Goal: Transaction & Acquisition: Obtain resource

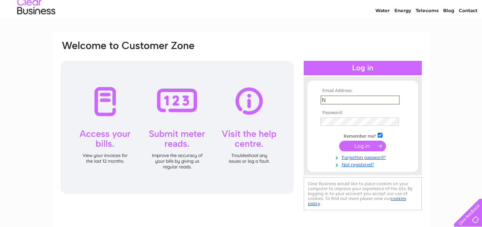
scroll to position [38, 0]
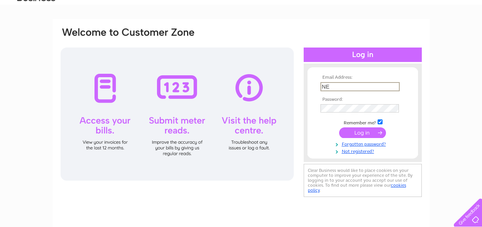
type input "N"
type input "nethertonfarms@btinternet.com"
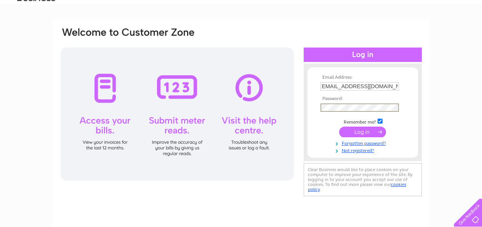
scroll to position [0, 0]
click at [361, 133] on input "submit" at bounding box center [362, 132] width 47 height 11
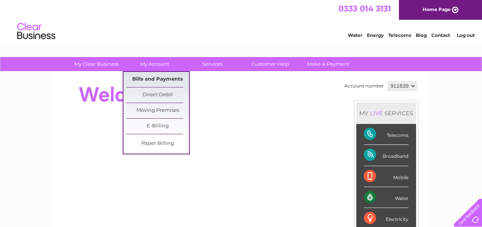
click at [153, 78] on link "Bills and Payments" at bounding box center [157, 79] width 63 height 15
click at [150, 77] on link "Bills and Payments" at bounding box center [157, 79] width 63 height 15
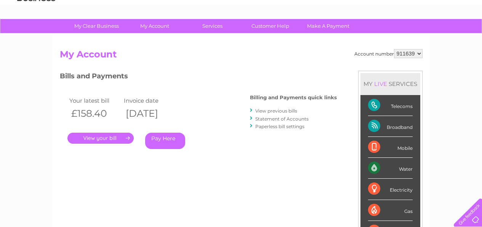
click at [415, 56] on select "911639" at bounding box center [408, 53] width 29 height 9
click at [278, 112] on link "View previous bills" at bounding box center [276, 111] width 42 height 6
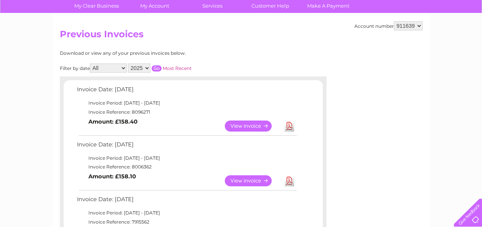
scroll to position [76, 0]
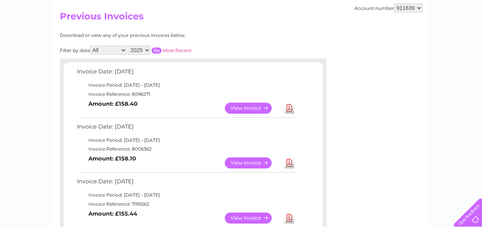
click at [249, 162] on link "View" at bounding box center [253, 163] width 56 height 11
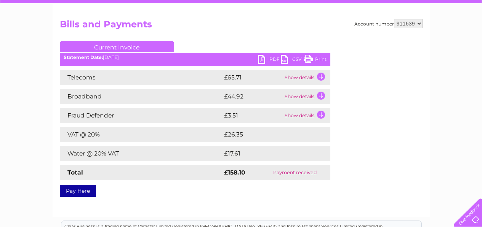
scroll to position [76, 0]
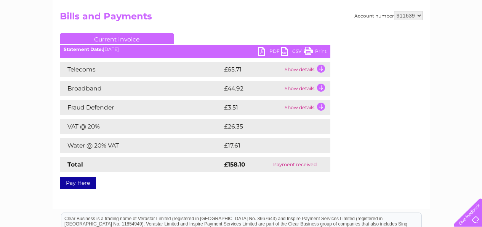
click at [274, 51] on link "PDF" at bounding box center [269, 52] width 23 height 11
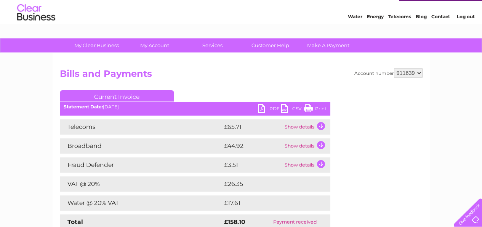
scroll to position [0, 0]
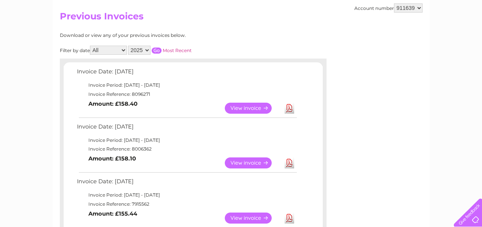
click at [291, 109] on link "Download" at bounding box center [289, 108] width 10 height 11
